Goal: Task Accomplishment & Management: Manage account settings

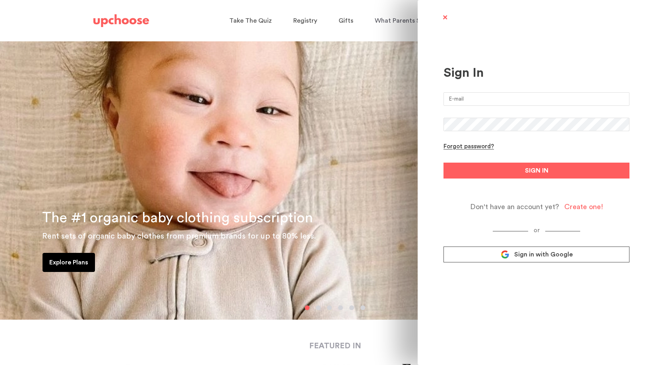
click at [493, 99] on input "email" at bounding box center [537, 99] width 186 height 14
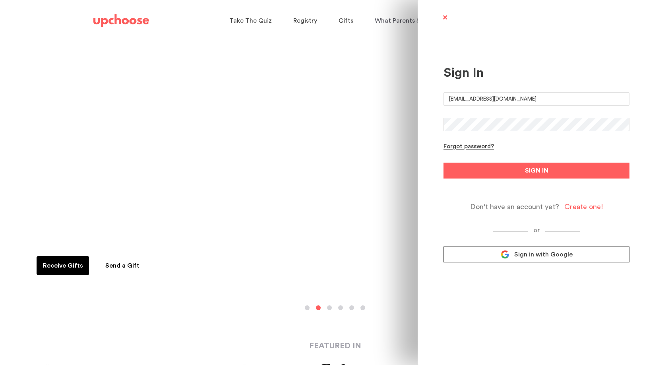
type input "[EMAIL_ADDRESS][DOMAIN_NAME]"
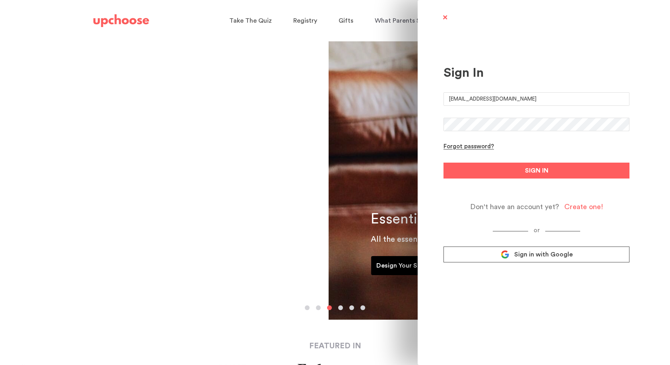
click at [444, 163] on button "SIGN IN" at bounding box center [537, 171] width 186 height 16
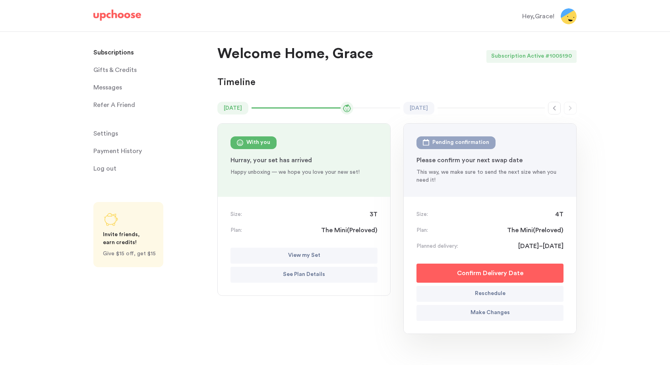
click at [114, 148] on p "Payment History" at bounding box center [117, 151] width 49 height 16
click at [120, 150] on p "Payment History" at bounding box center [117, 151] width 49 height 16
click at [134, 152] on p "Payment History" at bounding box center [117, 151] width 49 height 16
